Goal: Task Accomplishment & Management: Use online tool/utility

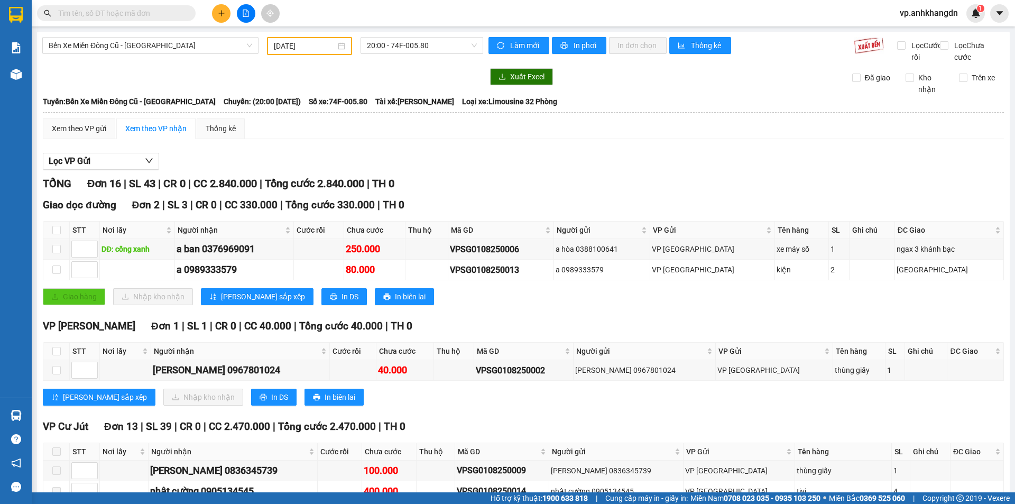
click at [319, 49] on input "[DATE]" at bounding box center [305, 46] width 62 height 12
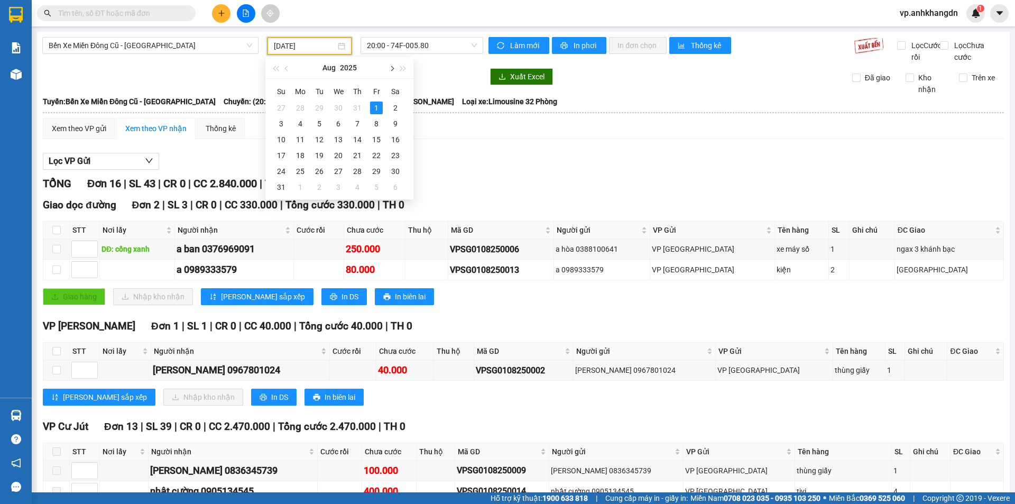
click at [389, 68] on span "button" at bounding box center [390, 68] width 5 height 5
click at [393, 69] on span "button" at bounding box center [390, 68] width 5 height 5
click at [397, 129] on div "11" at bounding box center [395, 123] width 13 height 13
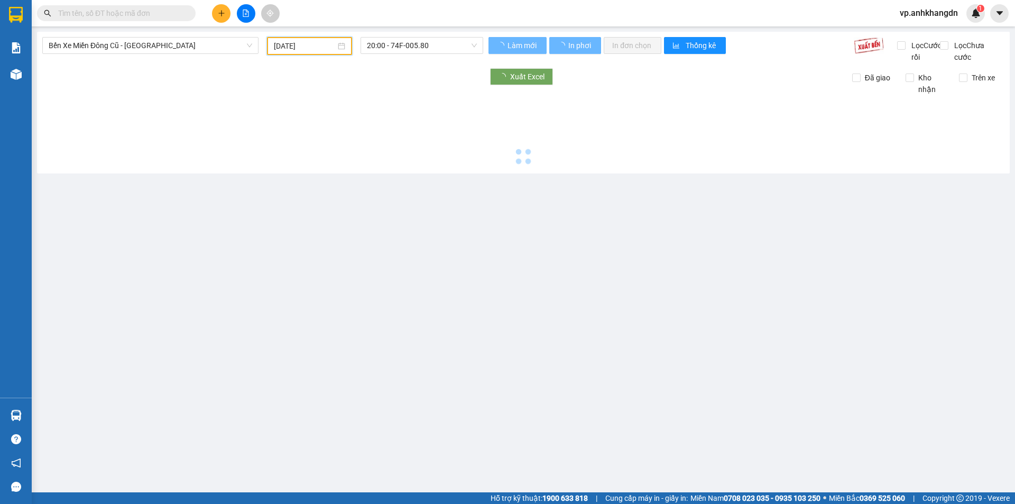
type input "[DATE]"
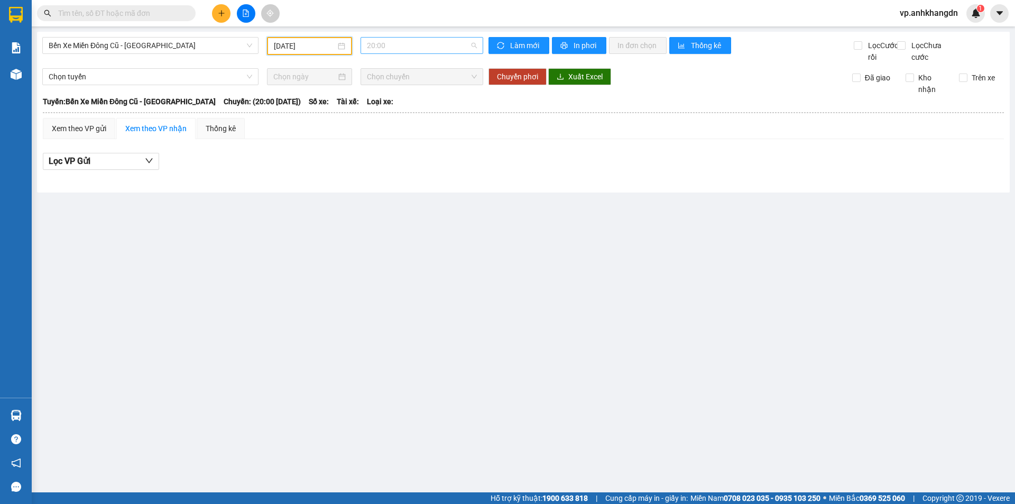
click at [431, 48] on span "20:00" at bounding box center [422, 46] width 110 height 16
click at [414, 98] on div "21:30 - 74F-005.97" at bounding box center [408, 101] width 82 height 12
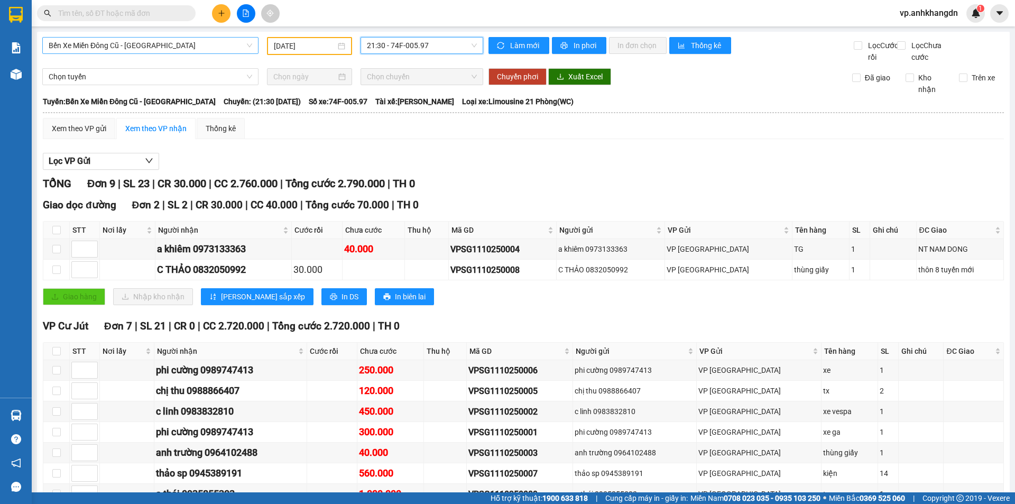
click at [189, 47] on span "Bến Xe Miền Đông Cũ - [GEOGRAPHIC_DATA]" at bounding box center [150, 46] width 203 height 16
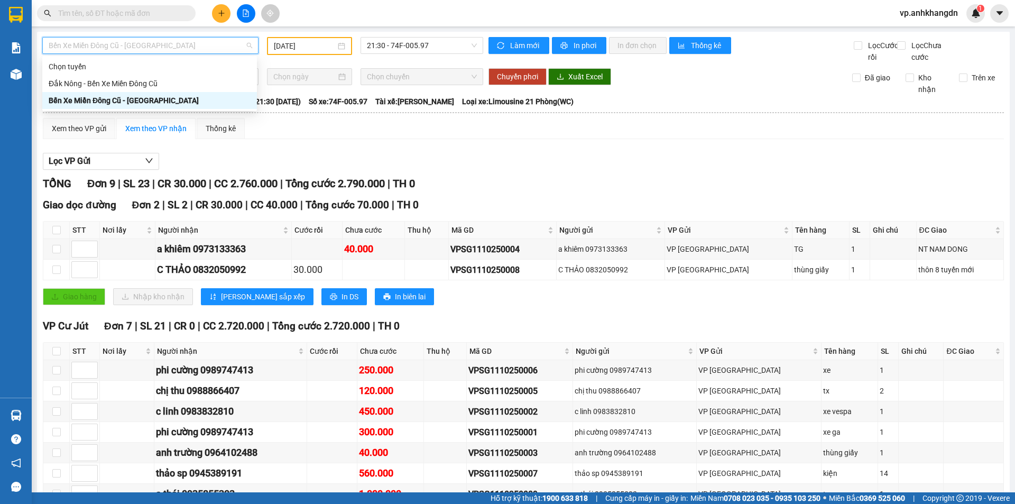
click at [131, 100] on div "Bến Xe Miền Đông Cũ - [GEOGRAPHIC_DATA]" at bounding box center [150, 101] width 202 height 12
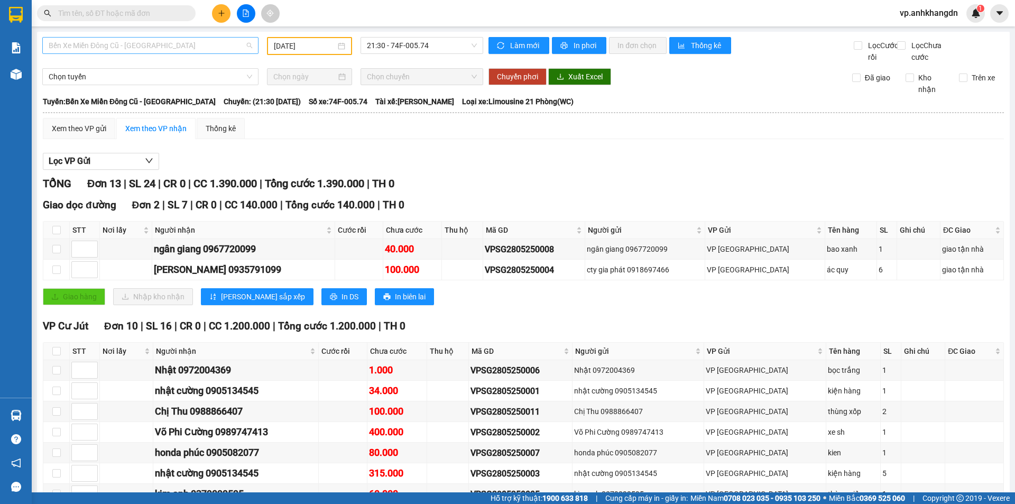
click at [175, 47] on span "Bến Xe Miền Đông Cũ - [GEOGRAPHIC_DATA]" at bounding box center [150, 46] width 203 height 16
click at [123, 101] on div "Bến Xe Miền Đông Cũ - [GEOGRAPHIC_DATA]" at bounding box center [150, 101] width 202 height 12
click at [323, 50] on input "28/05/2025" at bounding box center [305, 46] width 62 height 12
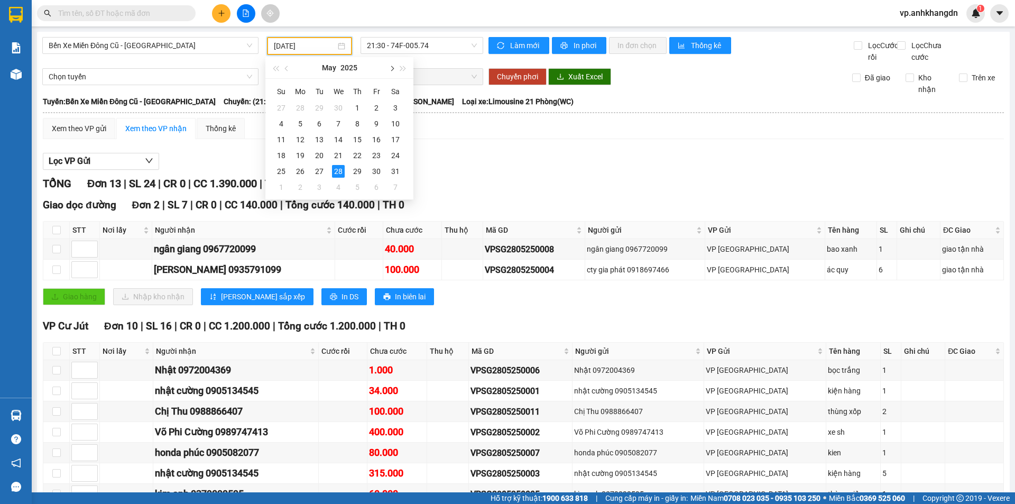
click at [392, 70] on span "button" at bounding box center [390, 68] width 5 height 5
click at [287, 68] on span "button" at bounding box center [287, 68] width 5 height 5
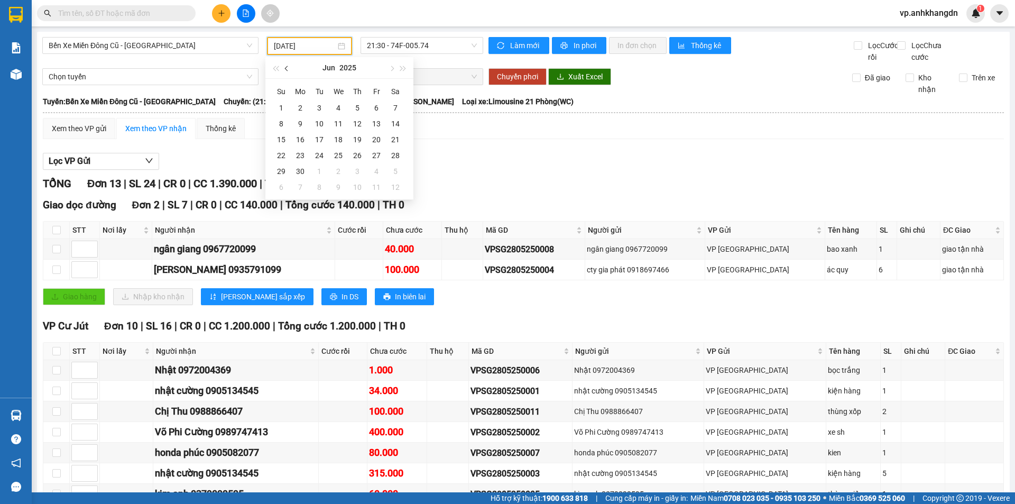
click at [287, 68] on span "button" at bounding box center [287, 68] width 5 height 5
click at [390, 71] on button "button" at bounding box center [391, 67] width 12 height 21
click at [390, 68] on span "button" at bounding box center [390, 68] width 5 height 5
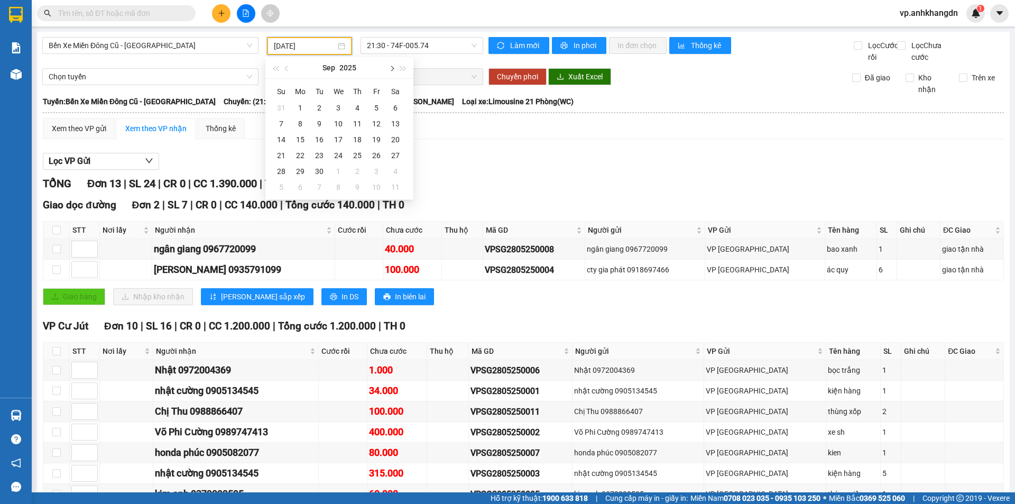
click at [392, 71] on button "button" at bounding box center [391, 67] width 12 height 21
click at [395, 125] on div "11" at bounding box center [395, 123] width 13 height 13
type input "[DATE]"
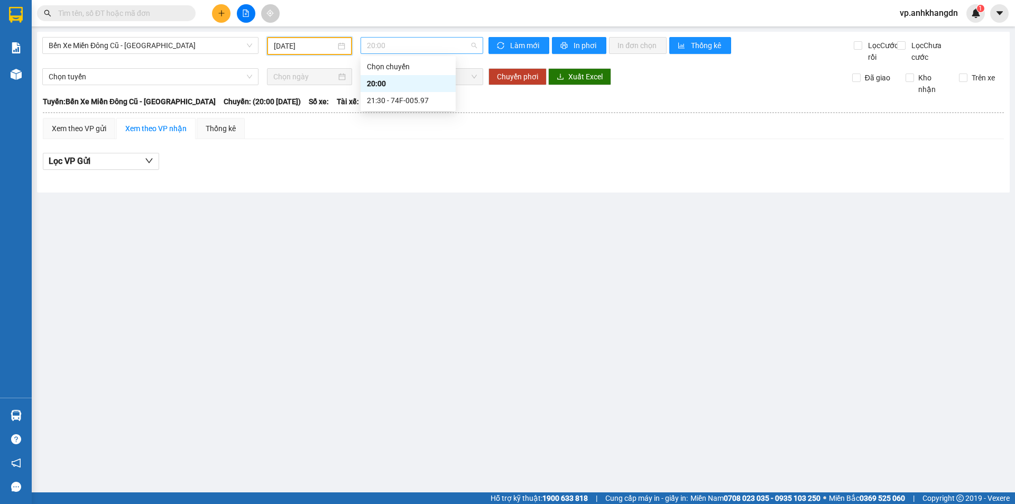
click at [393, 45] on span "20:00" at bounding box center [422, 46] width 110 height 16
click at [408, 105] on div "21:30 - 74F-005.97" at bounding box center [408, 101] width 82 height 12
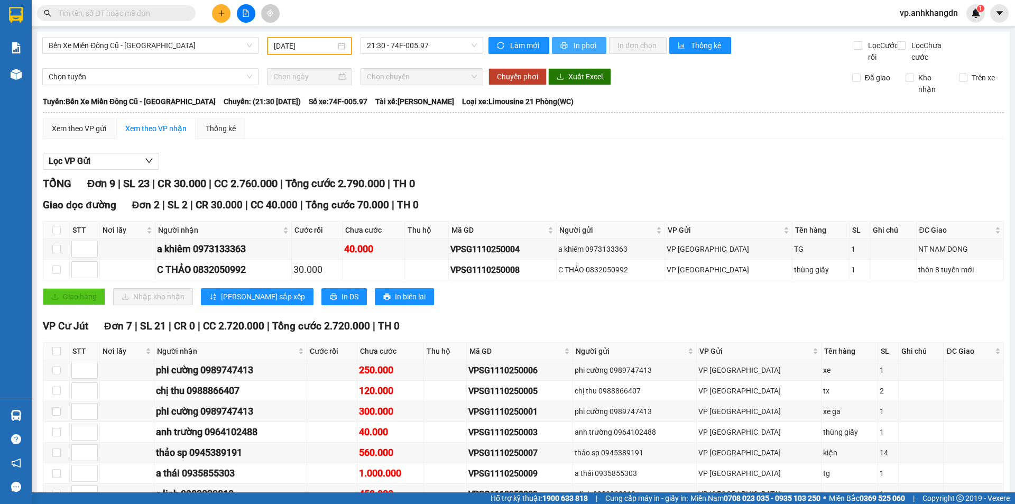
click at [587, 46] on span "In phơi" at bounding box center [585, 46] width 24 height 12
